Goal: Task Accomplishment & Management: Manage account settings

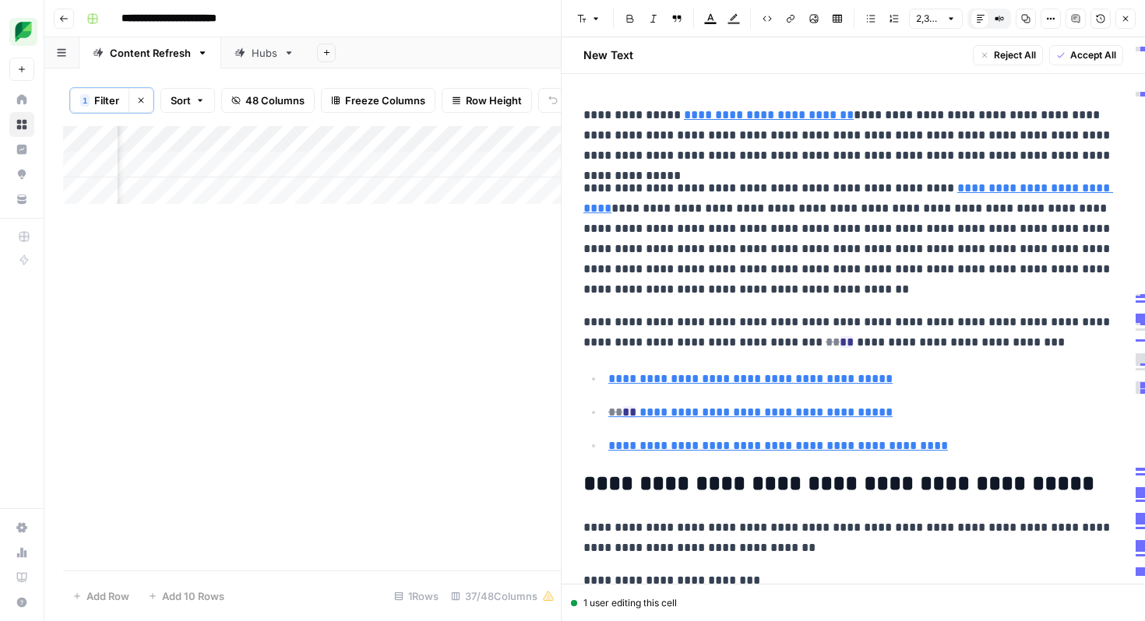
click at [1121, 19] on icon "button" at bounding box center [1125, 18] width 9 height 9
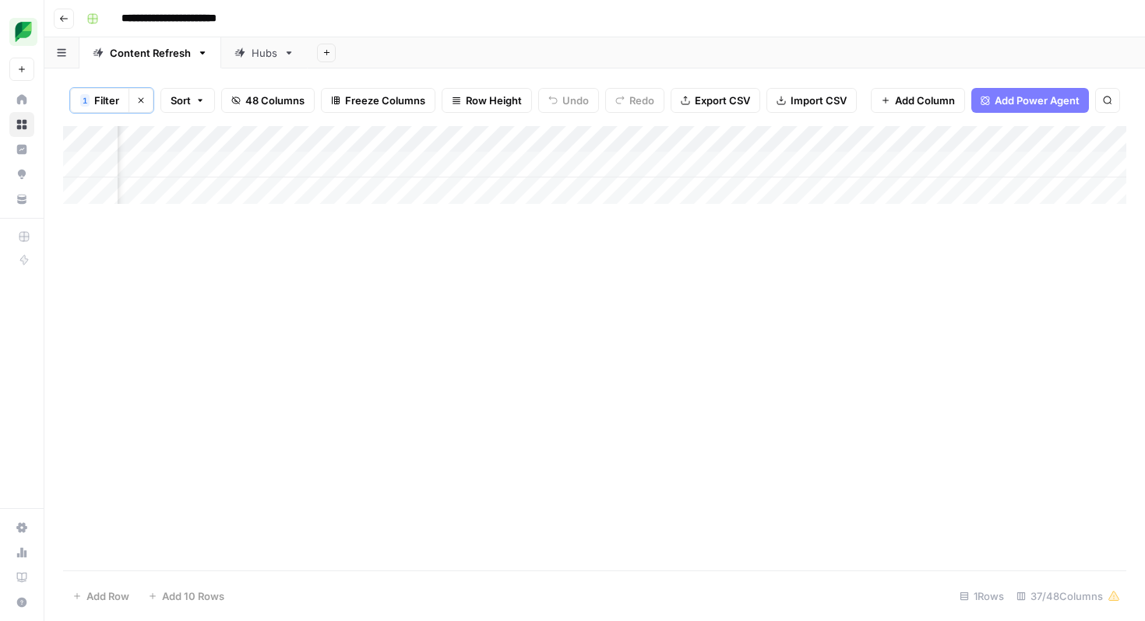
click at [88, 98] on div "1" at bounding box center [84, 100] width 9 height 12
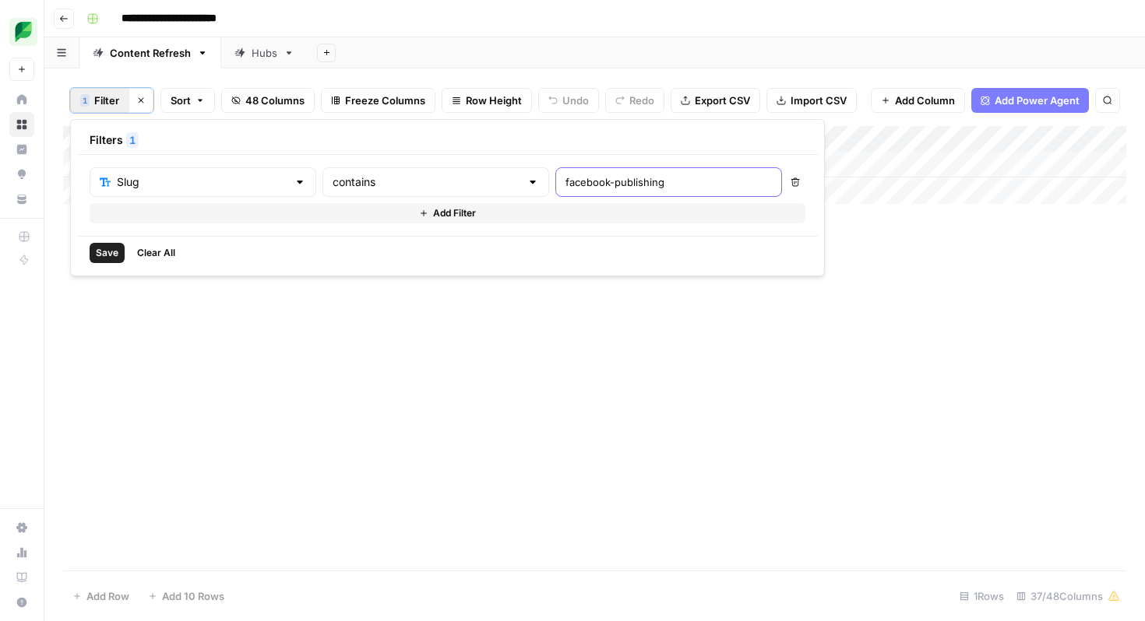
click at [565, 178] on input "facebook-publishing" at bounding box center [668, 182] width 206 height 16
type input "instagram-hashtags"
click at [97, 255] on span "Save" at bounding box center [107, 253] width 23 height 14
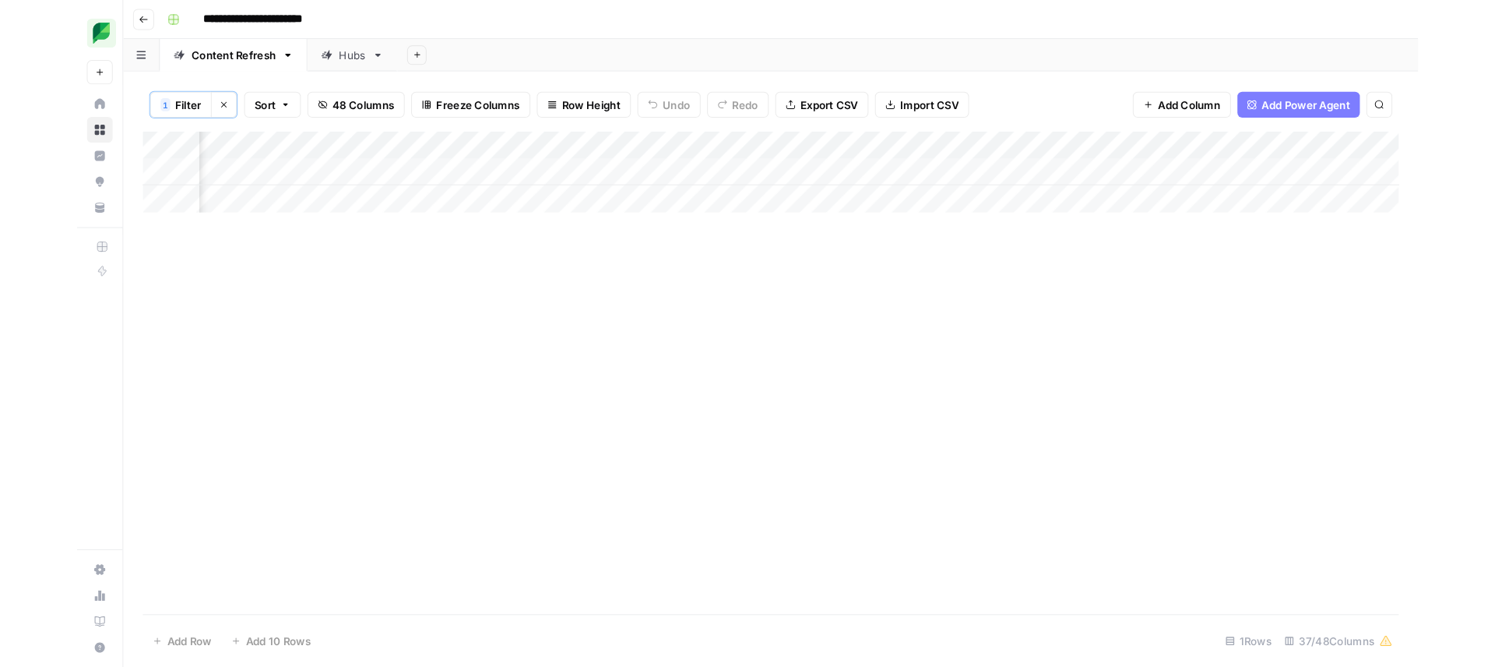
scroll to position [0, 1626]
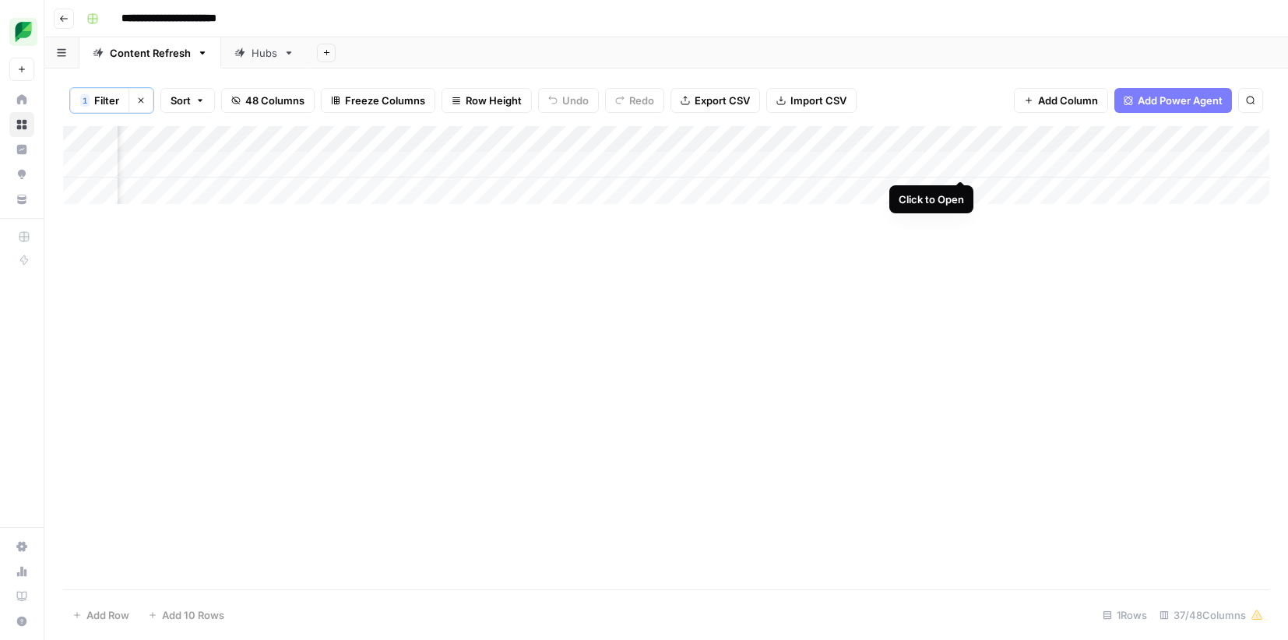
click at [958, 165] on div "Add Column" at bounding box center [666, 165] width 1206 height 78
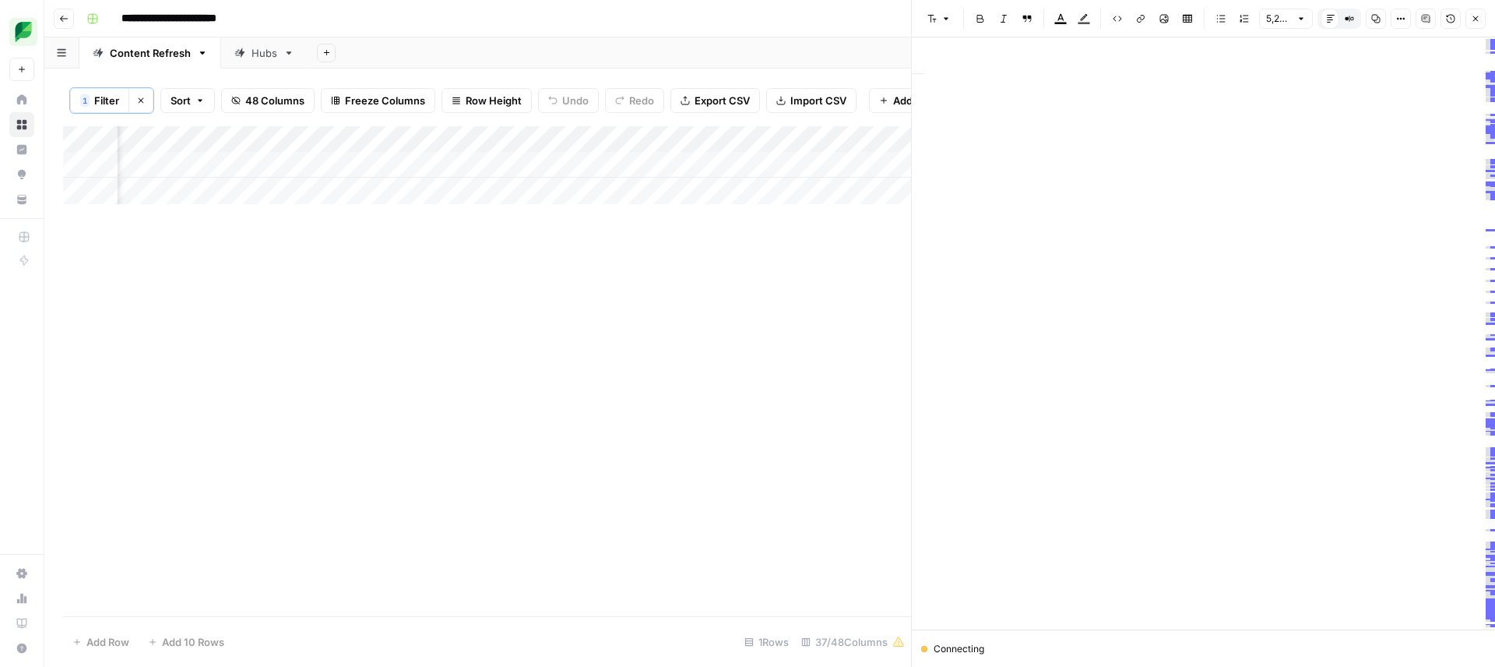
scroll to position [2987, 0]
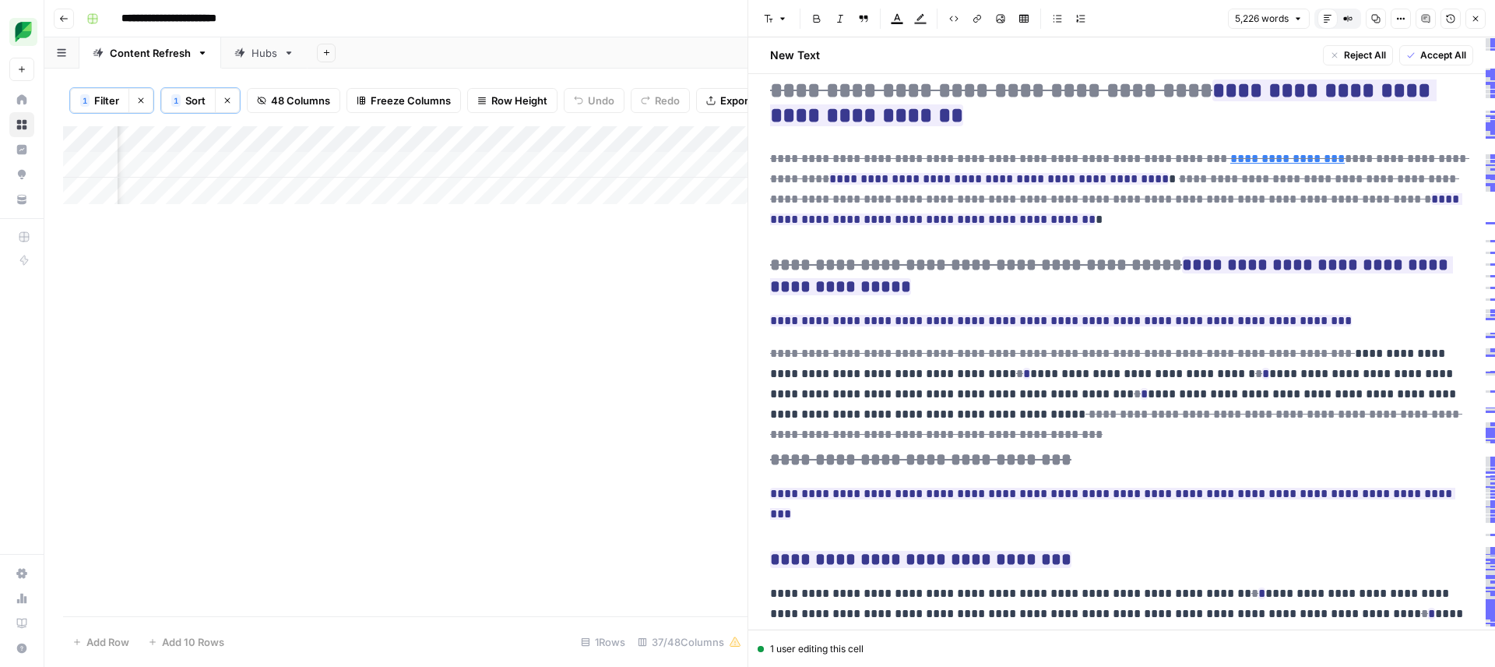
scroll to position [17336, 0]
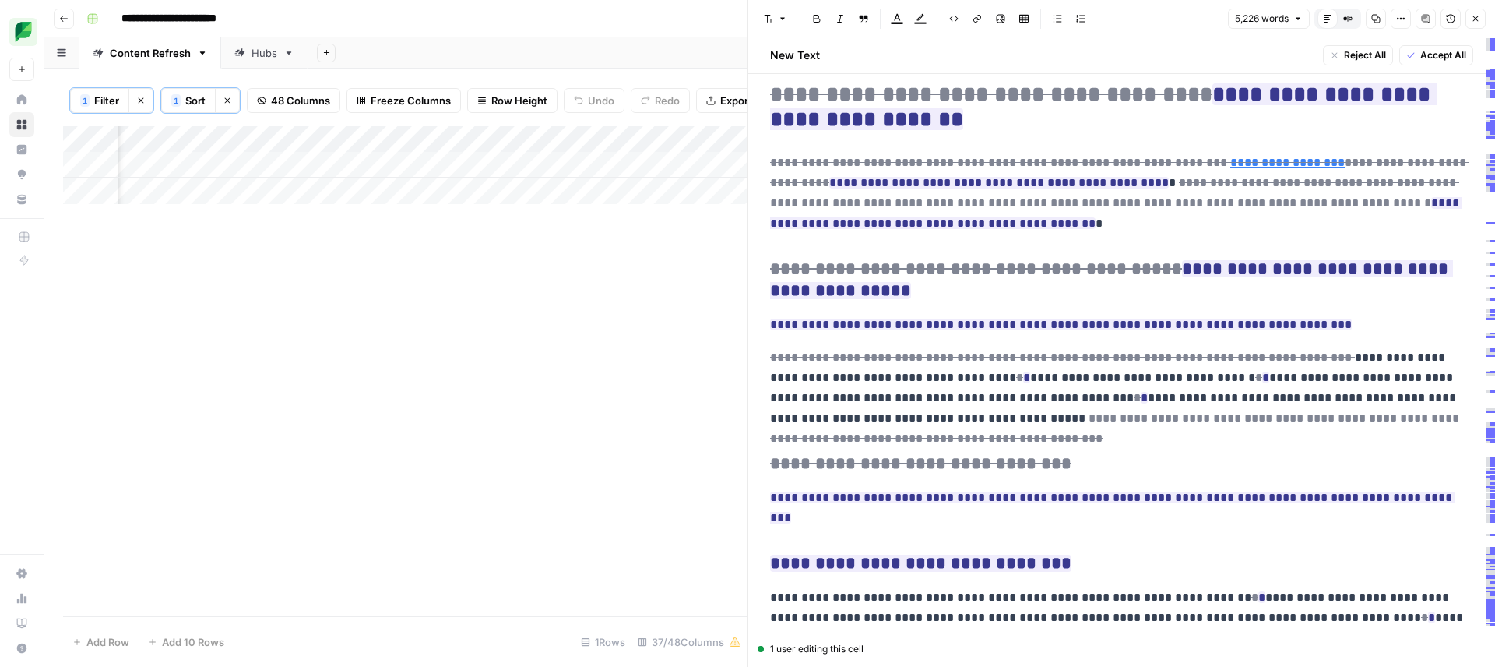
click at [1479, 19] on icon "button" at bounding box center [1475, 18] width 9 height 9
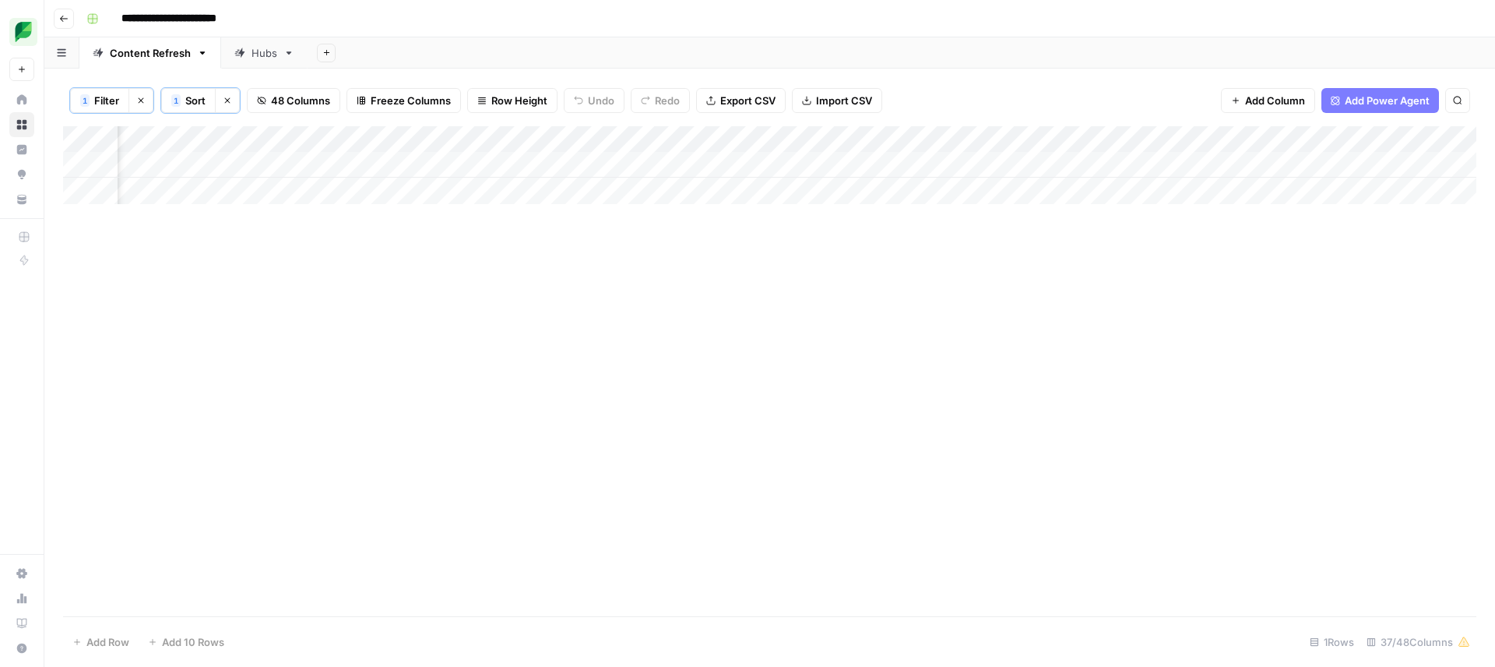
click at [104, 105] on span "Filter" at bounding box center [106, 101] width 25 height 16
type input "Slug"
click at [565, 179] on input "instagram-hashtags" at bounding box center [668, 182] width 206 height 16
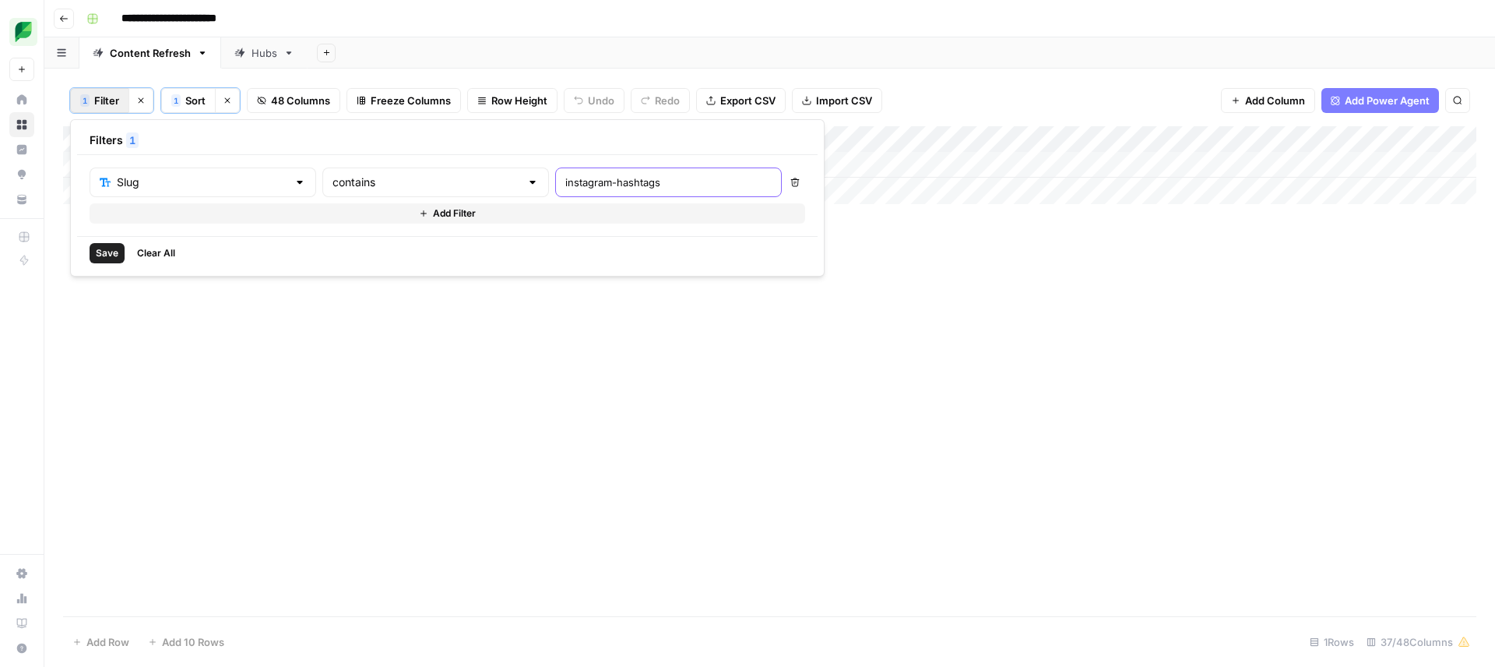
click at [565, 179] on input "instagram-hashtags" at bounding box center [668, 182] width 206 height 16
type input "how-to-schedule-tweet"
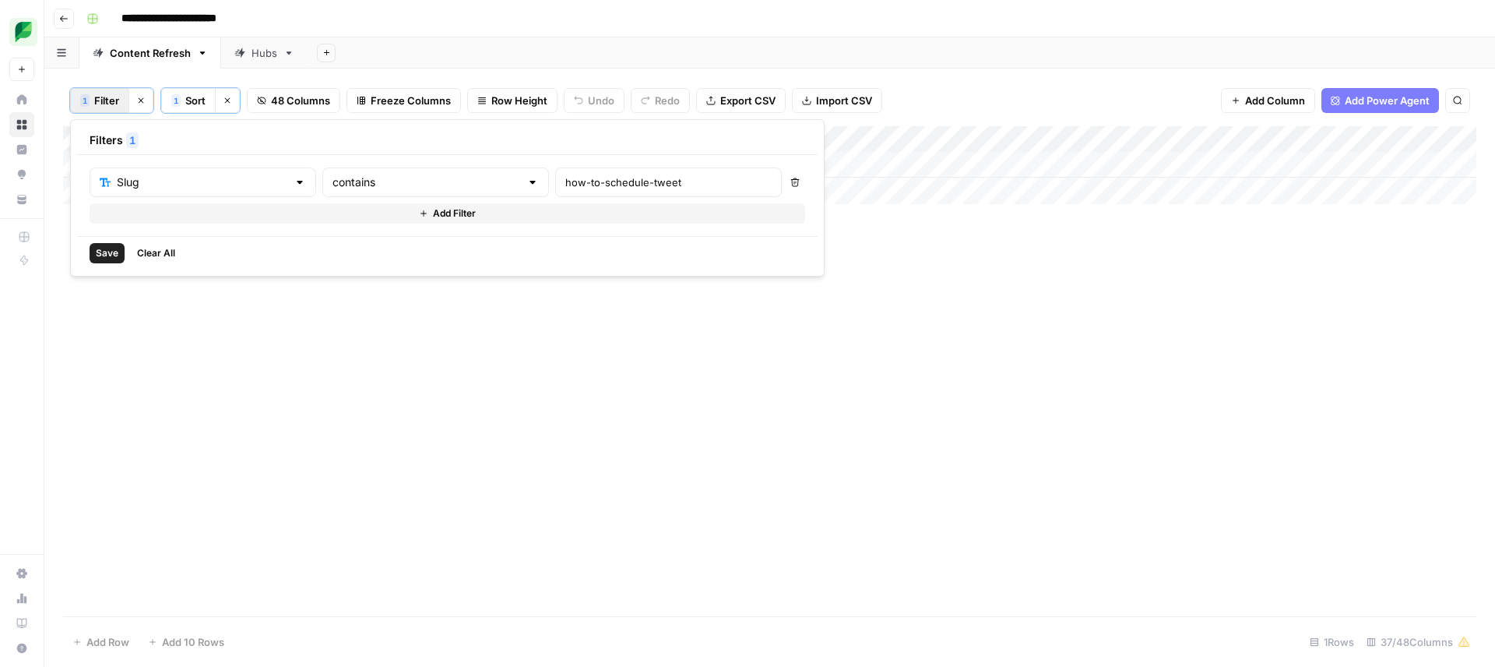
click at [103, 249] on span "Save" at bounding box center [107, 253] width 23 height 14
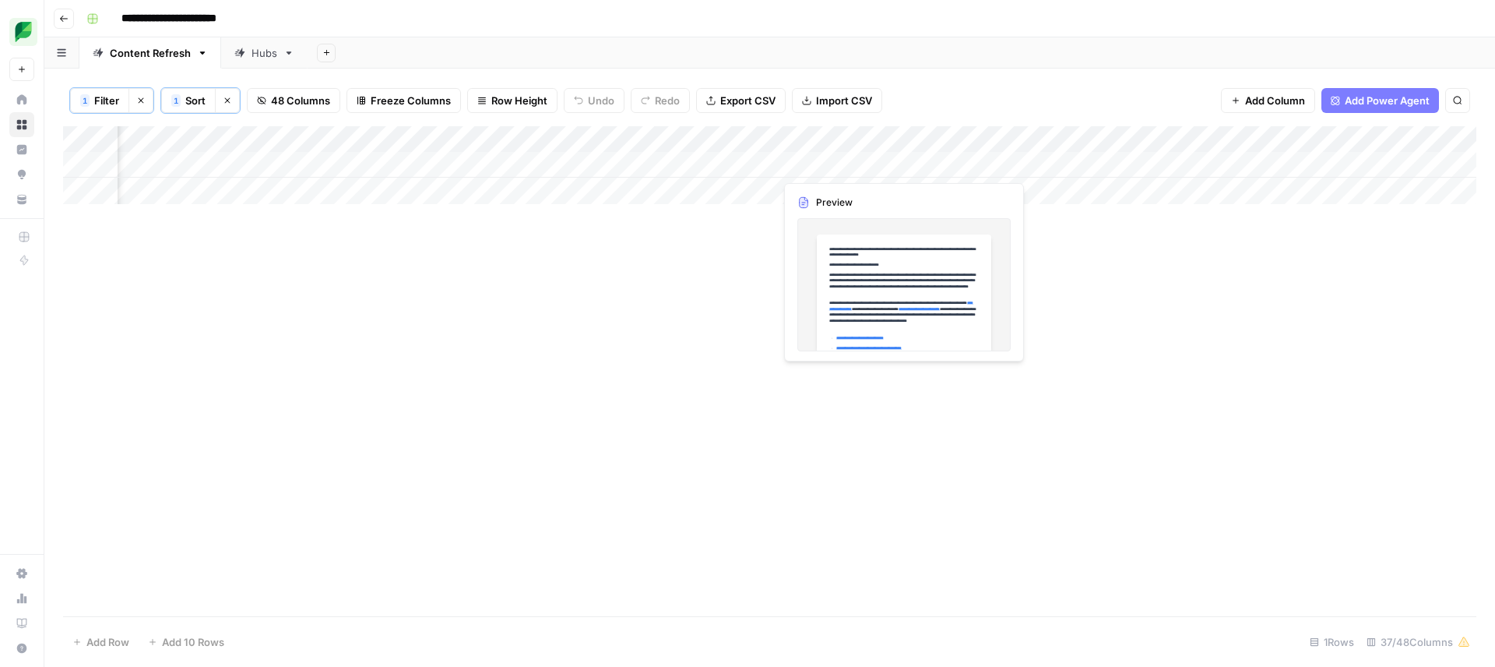
click at [906, 164] on div "Add Column" at bounding box center [769, 165] width 1413 height 78
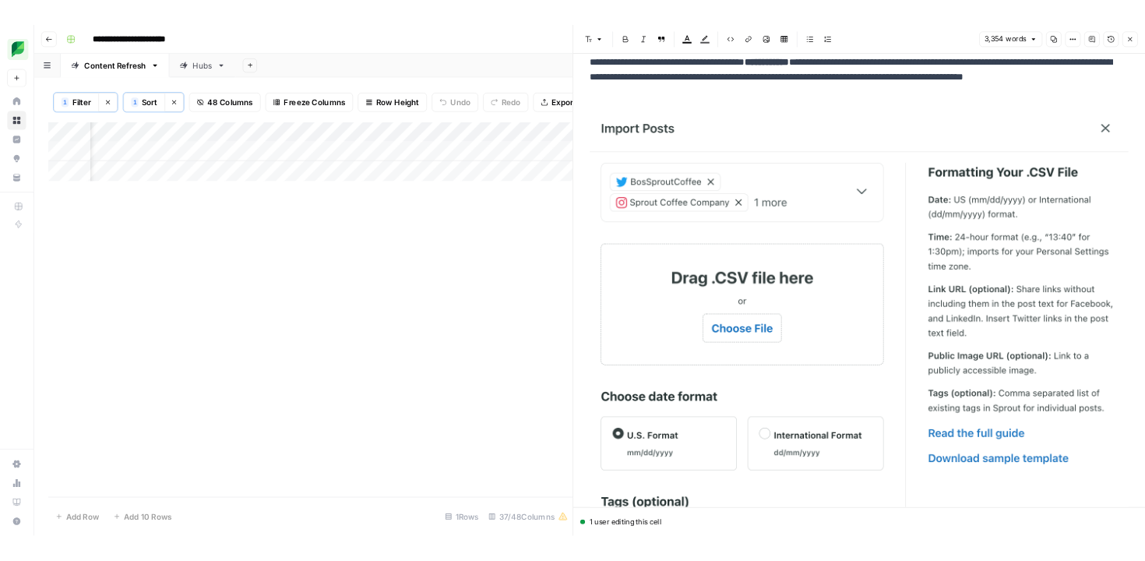
scroll to position [0, 607]
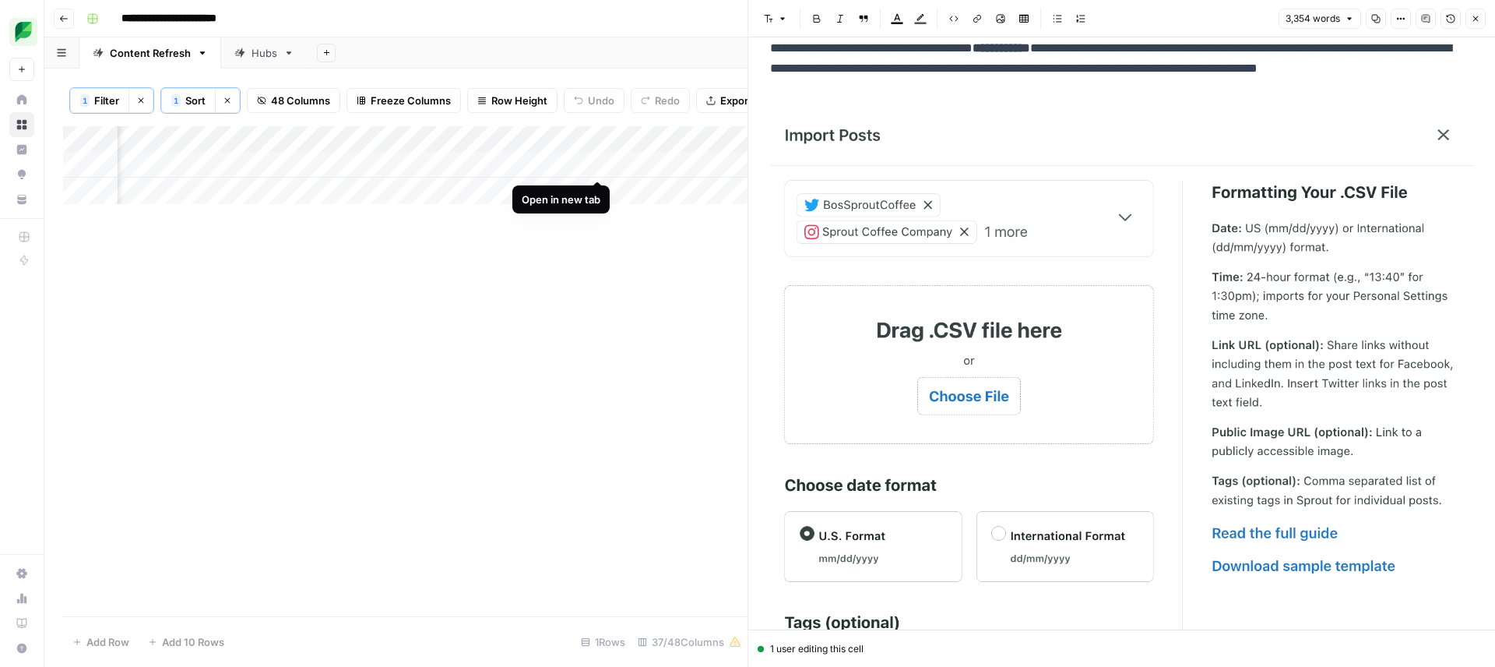
click at [599, 163] on div "Add Column" at bounding box center [405, 165] width 685 height 78
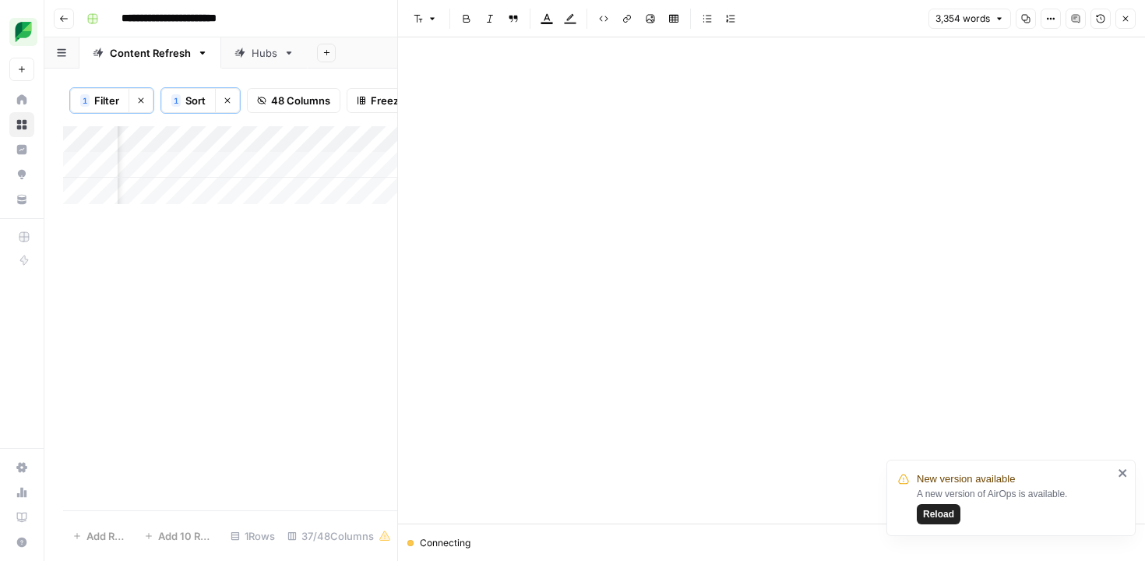
click at [936, 509] on span "Reload" at bounding box center [938, 514] width 31 height 14
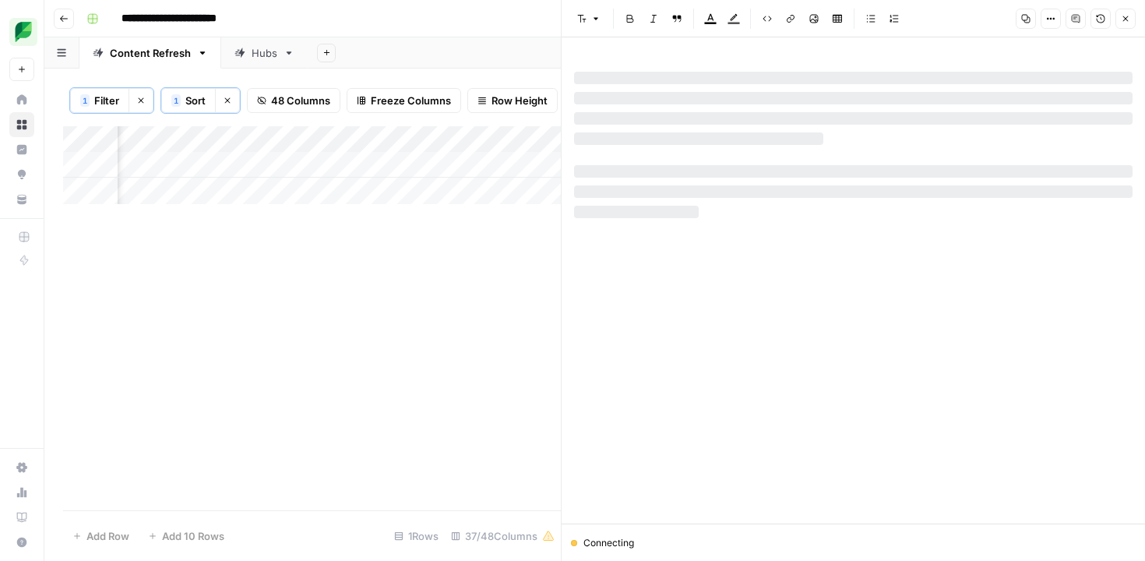
scroll to position [0, 2026]
